Goal: Information Seeking & Learning: Learn about a topic

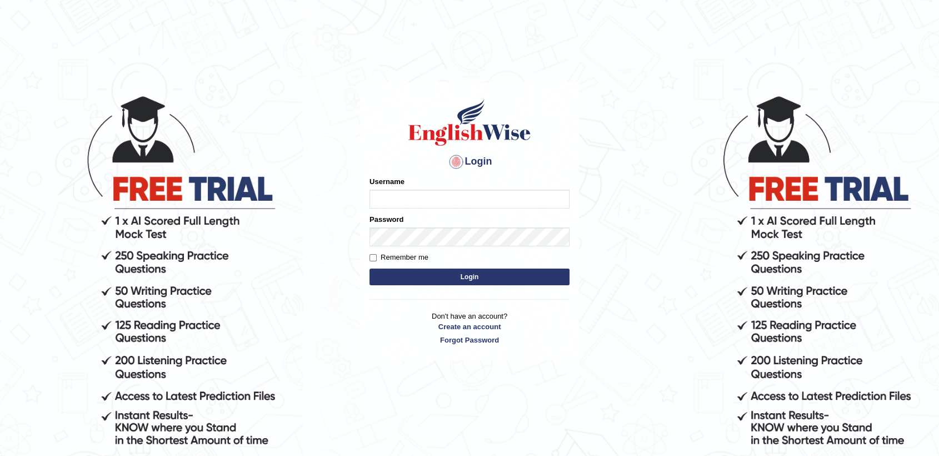
type input "EwOnline"
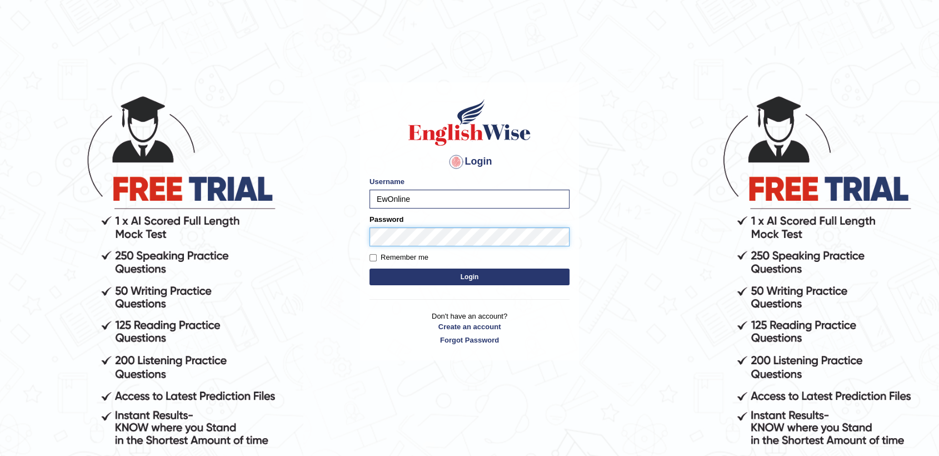
click at [370, 268] on button "Login" at bounding box center [470, 276] width 200 height 17
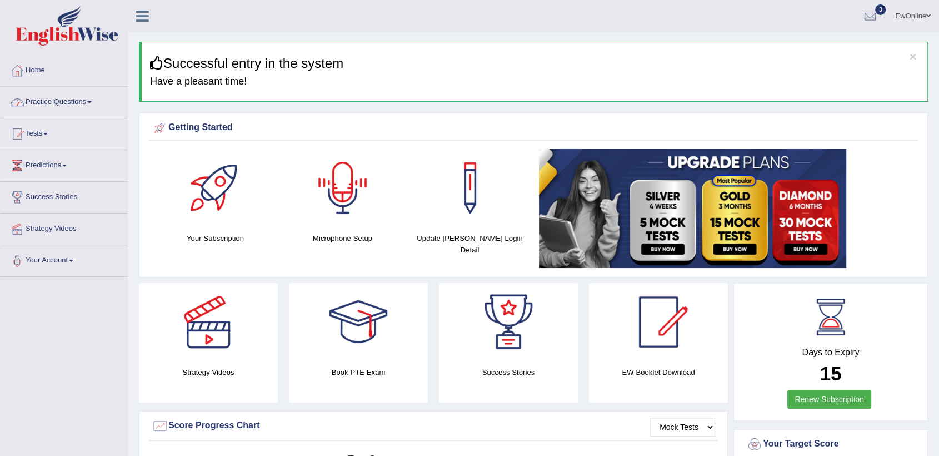
click at [333, 188] on div at bounding box center [343, 188] width 78 height 78
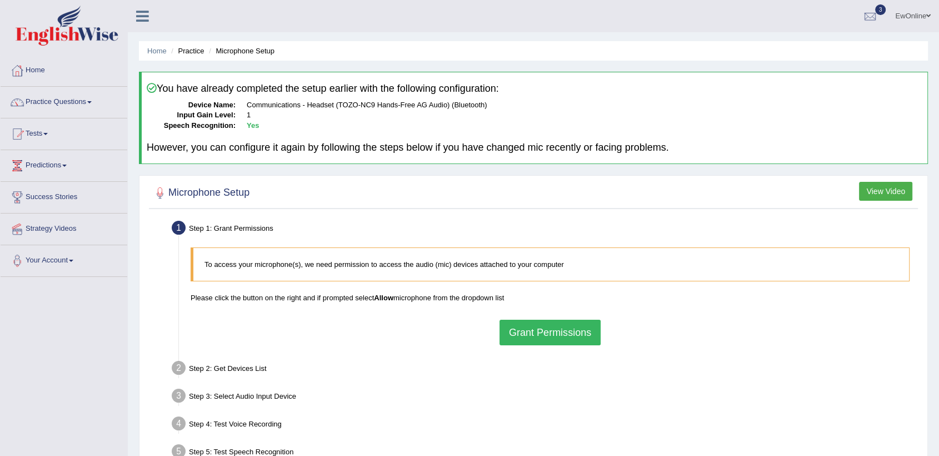
click at [568, 335] on button "Grant Permissions" at bounding box center [550, 332] width 101 height 26
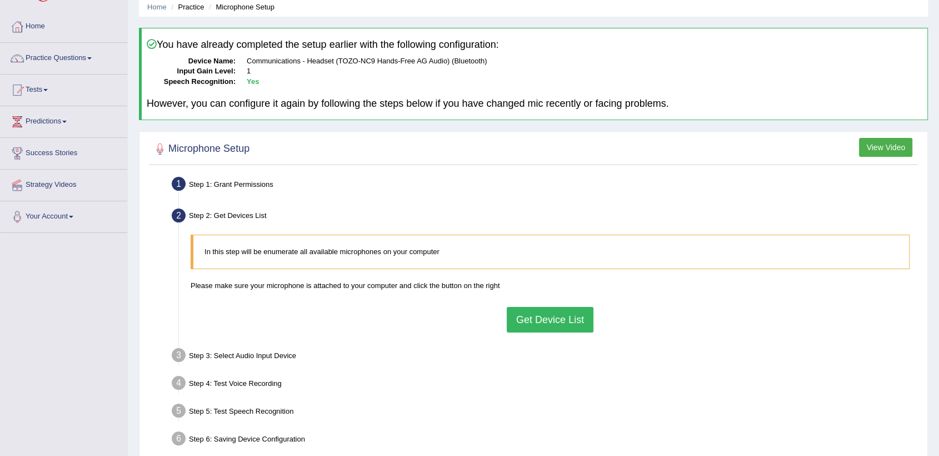
scroll to position [62, 0]
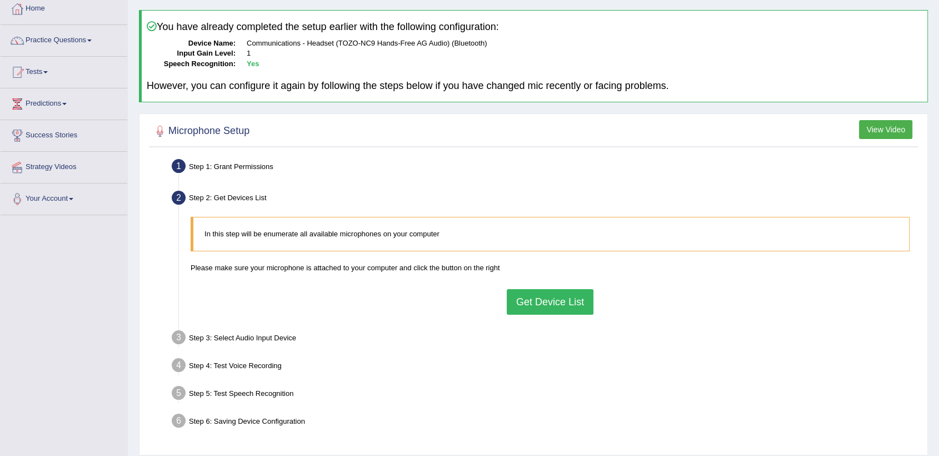
click at [546, 303] on button "Get Device List" at bounding box center [550, 302] width 87 height 26
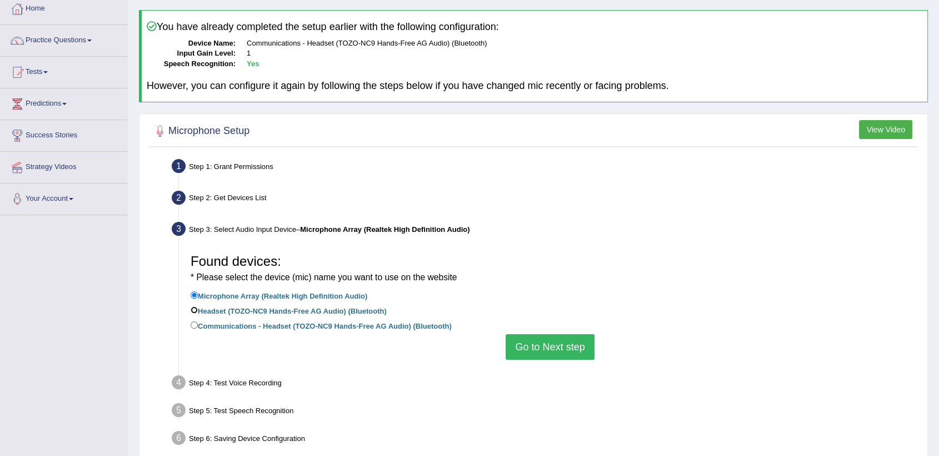
click at [194, 309] on input "Headset (TOZO-NC9 Hands-Free AG Audio) (Bluetooth)" at bounding box center [194, 309] width 7 height 7
radio input "true"
click at [551, 345] on button "Go to Next step" at bounding box center [550, 347] width 88 height 26
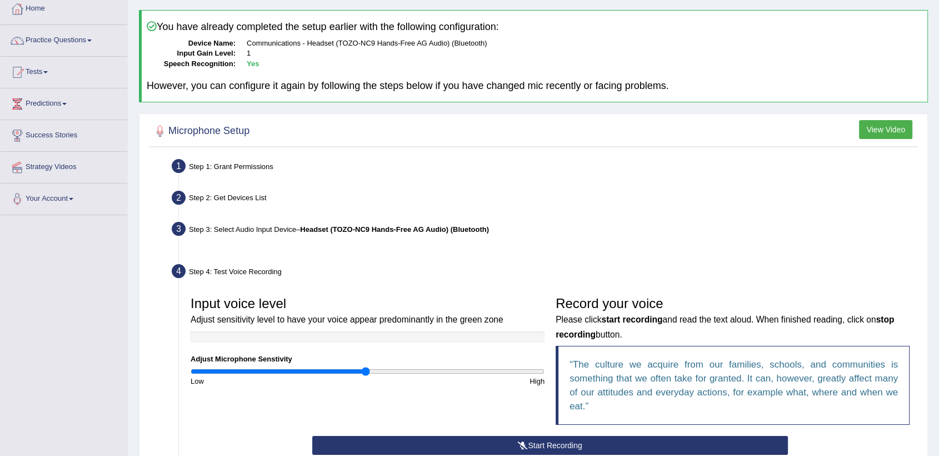
scroll to position [169, 0]
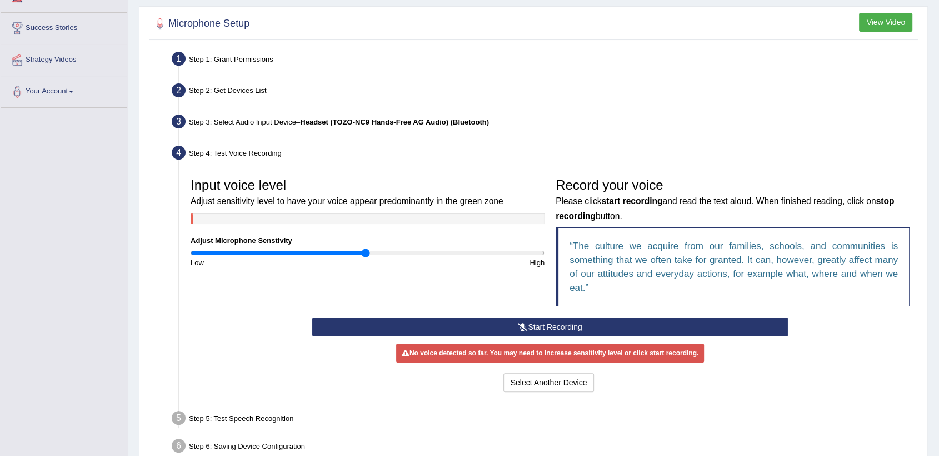
click at [551, 325] on button "Start Recording" at bounding box center [550, 326] width 476 height 19
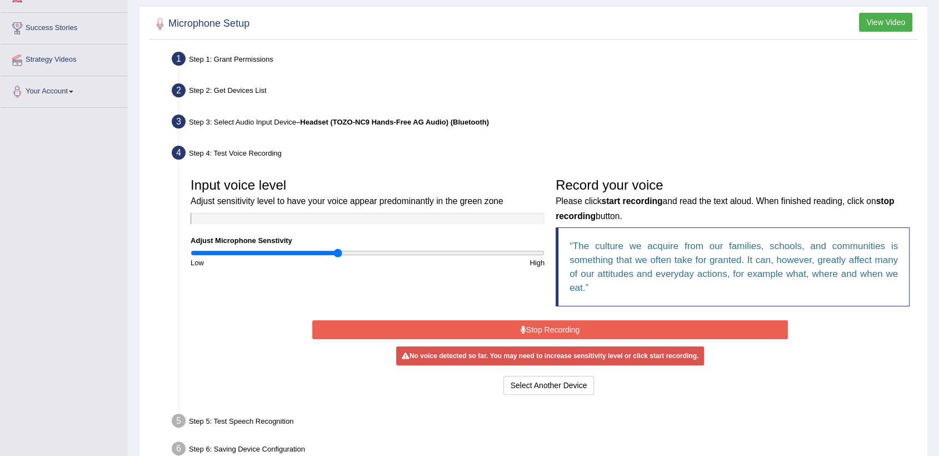
drag, startPoint x: 365, startPoint y: 254, endPoint x: 338, endPoint y: 256, distance: 27.2
type input "0.84"
click at [338, 256] on input "range" at bounding box center [368, 252] width 354 height 9
click at [545, 328] on button "Stop Recording" at bounding box center [550, 329] width 476 height 19
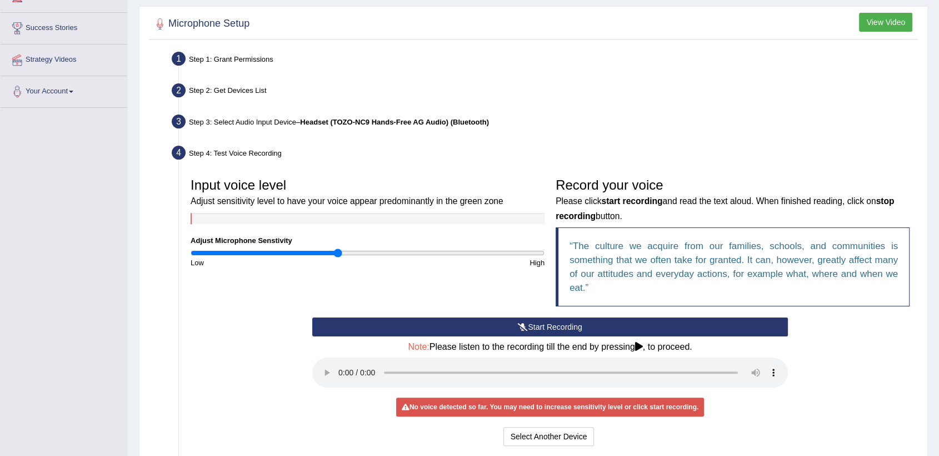
click at [545, 326] on button "Start Recording" at bounding box center [550, 326] width 476 height 19
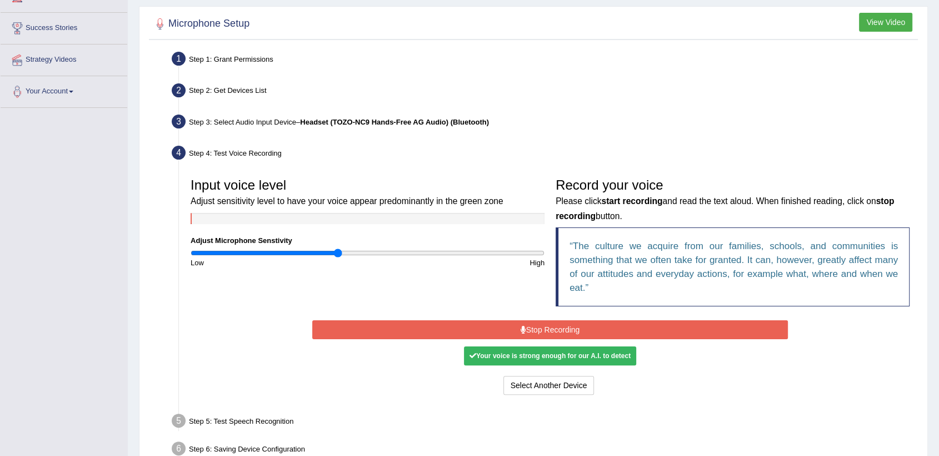
click at [542, 328] on button "Stop Recording" at bounding box center [550, 329] width 476 height 19
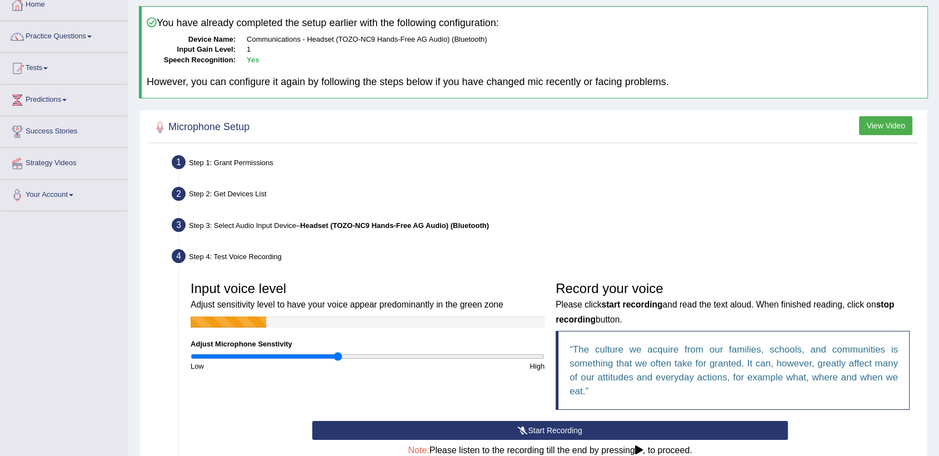
scroll to position [45, 0]
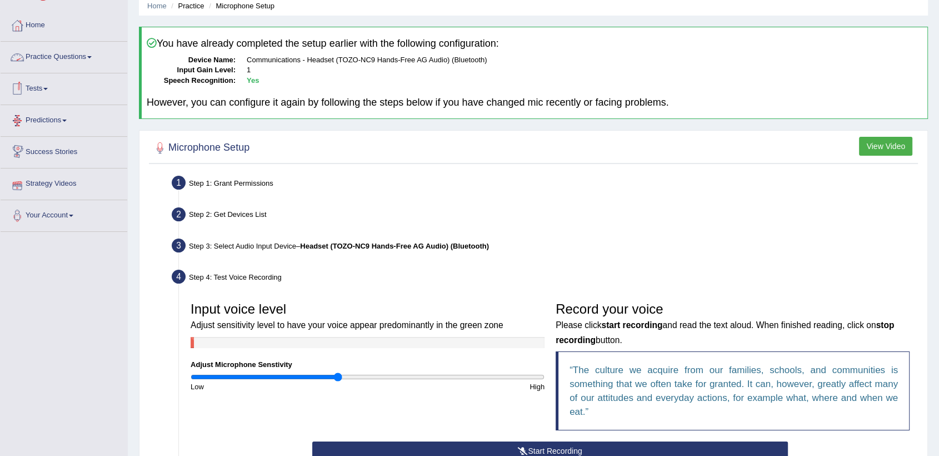
click at [73, 58] on link "Practice Questions" at bounding box center [64, 56] width 127 height 28
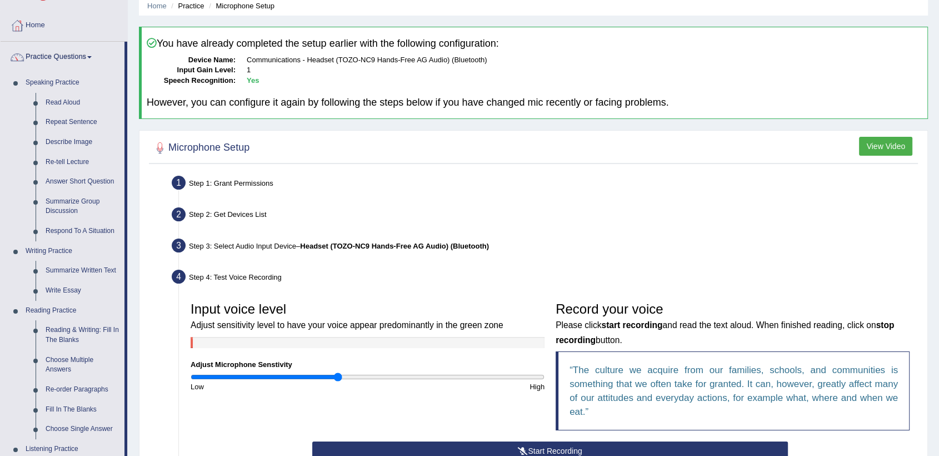
click at [73, 58] on link "Practice Questions" at bounding box center [63, 56] width 124 height 28
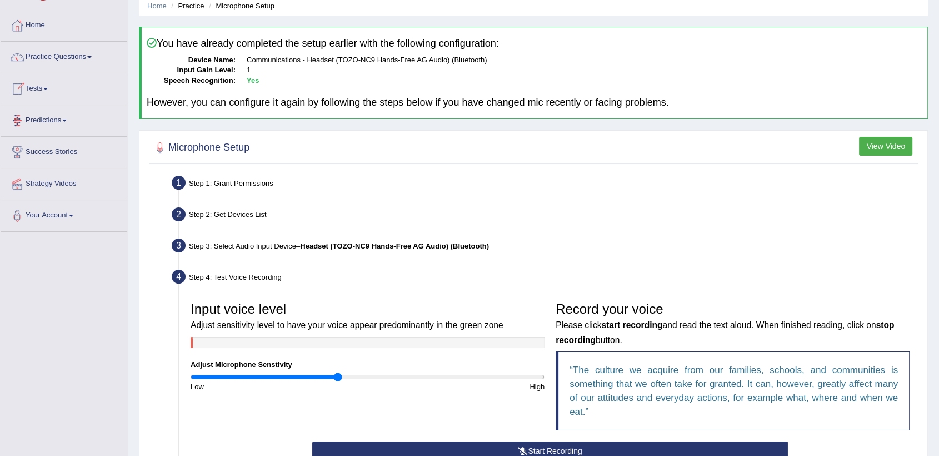
click at [39, 86] on link "Tests" at bounding box center [64, 87] width 127 height 28
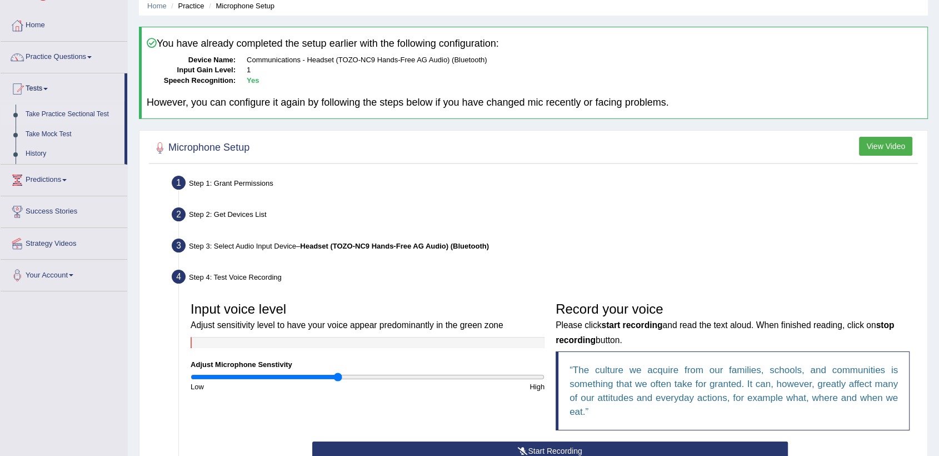
click at [66, 112] on link "Take Practice Sectional Test" at bounding box center [73, 114] width 104 height 20
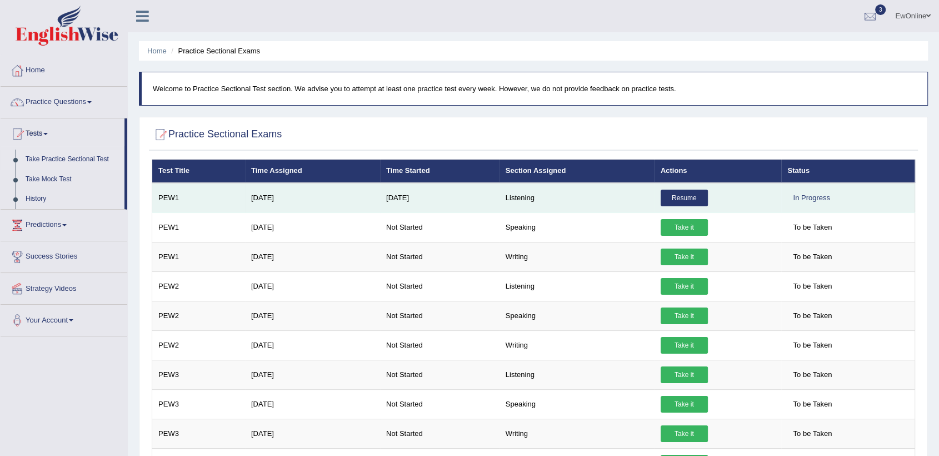
click at [688, 197] on link "Resume" at bounding box center [684, 197] width 47 height 17
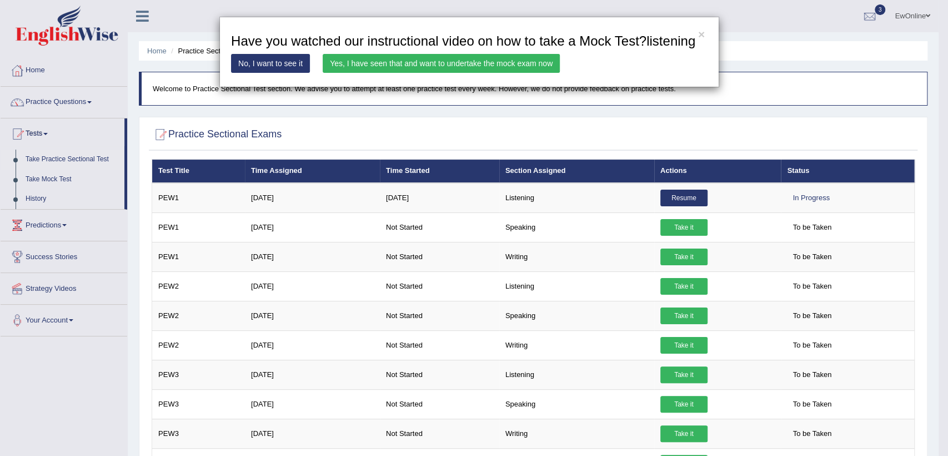
click at [436, 64] on link "Yes, I have seen that and want to undertake the mock exam now" at bounding box center [441, 63] width 237 height 19
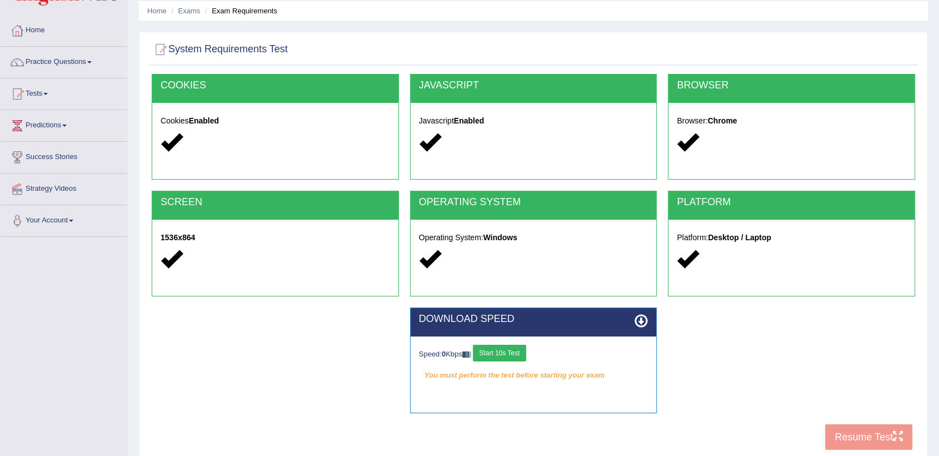
scroll to position [62, 0]
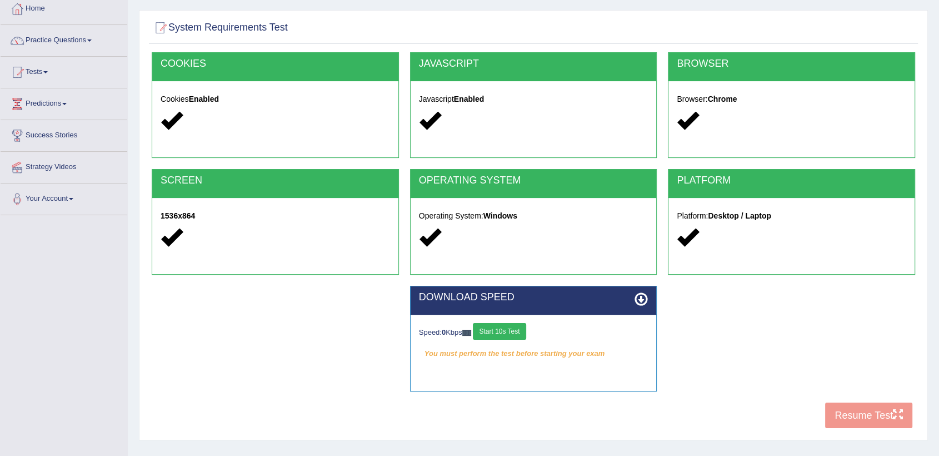
click at [503, 334] on button "Start 10s Test" at bounding box center [499, 331] width 53 height 17
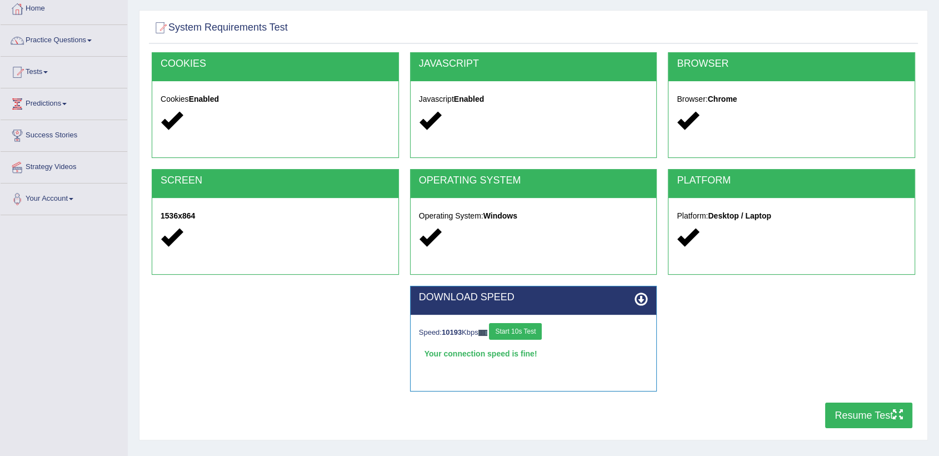
click at [853, 415] on button "Resume Test" at bounding box center [868, 415] width 87 height 26
